Goal: Manage account settings

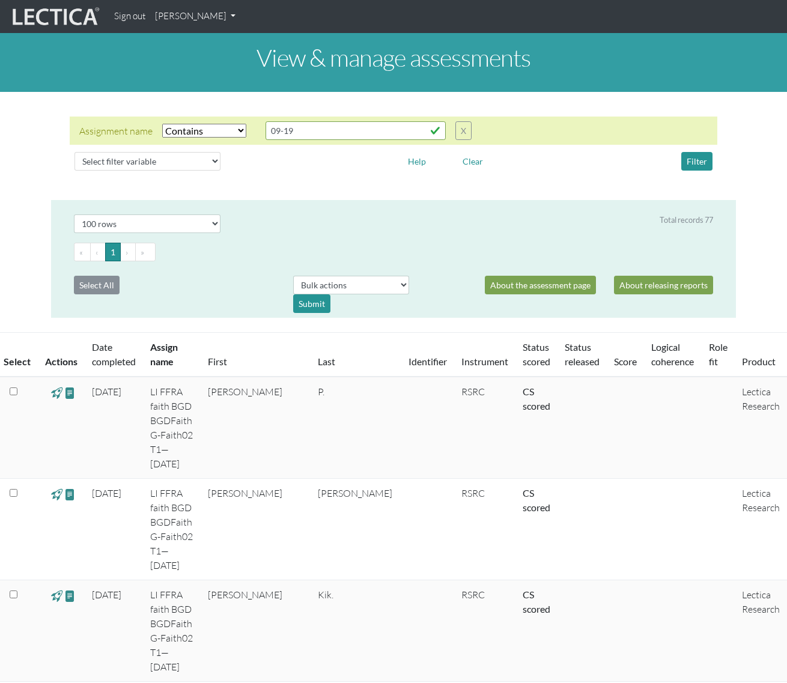
select select "icontains"
select select "100"
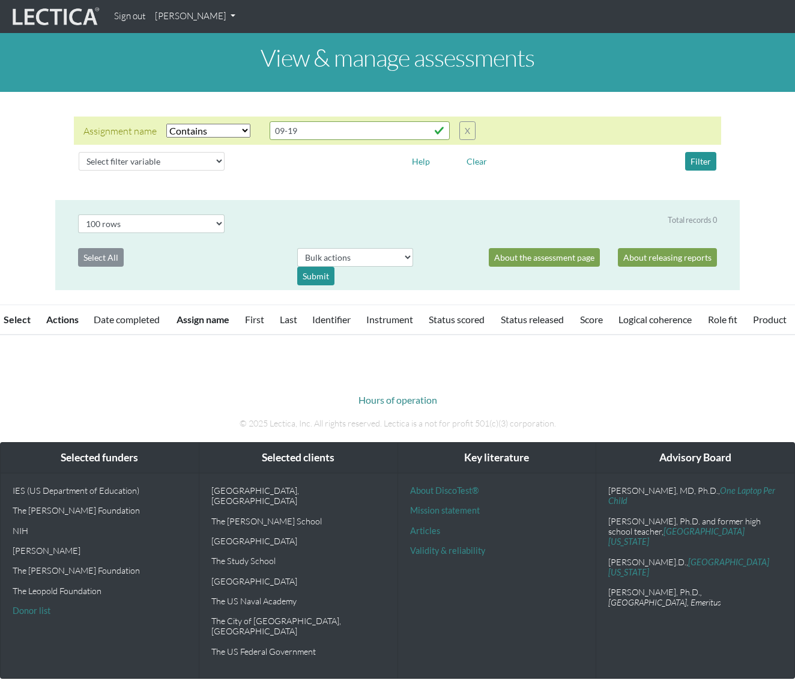
select select "icontains"
select select "100"
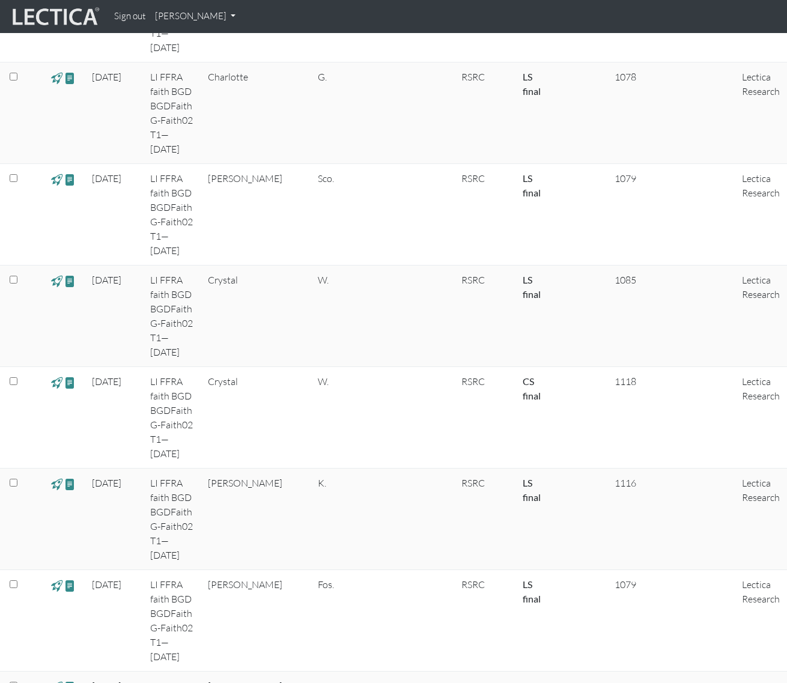
scroll to position [1213, 0]
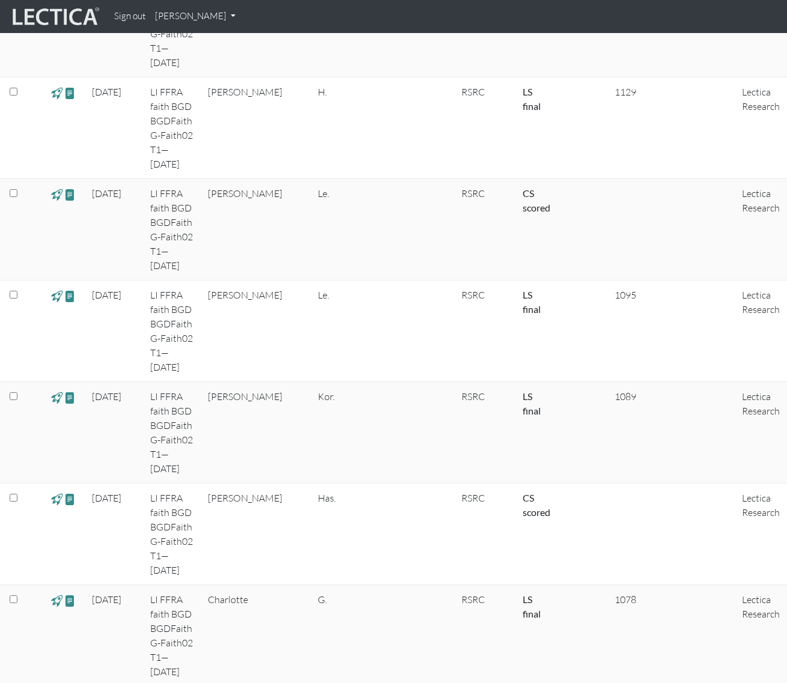
click at [223, 19] on link "[PERSON_NAME]" at bounding box center [195, 16] width 90 height 23
click at [195, 41] on link "My Profile" at bounding box center [211, 44] width 96 height 15
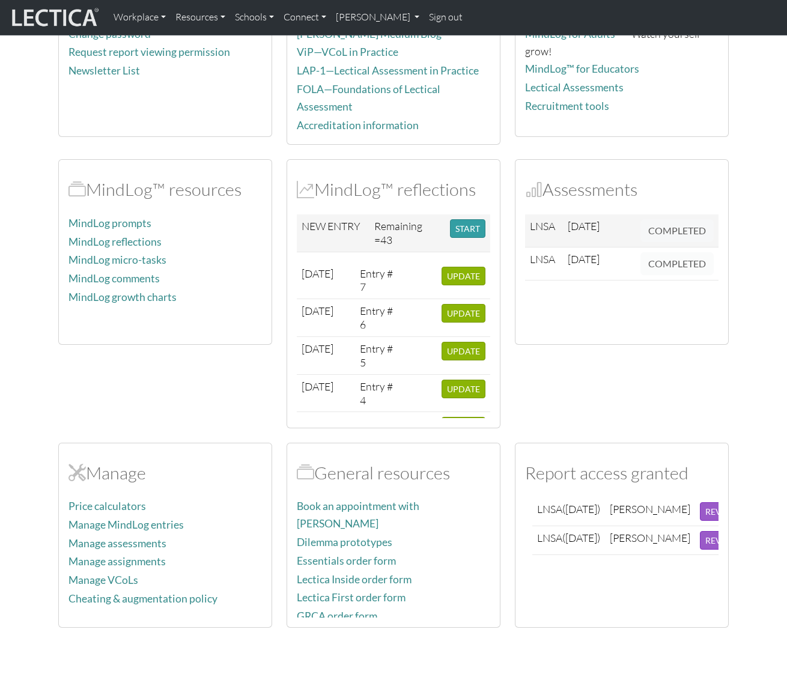
scroll to position [117, 0]
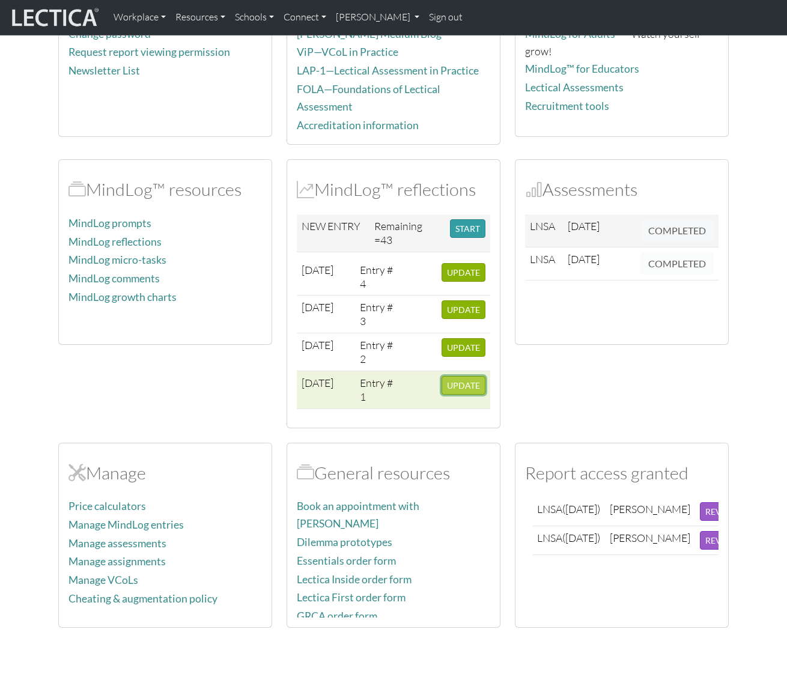
click at [455, 383] on span "UPDATE" at bounding box center [463, 385] width 33 height 10
